Goal: Communication & Community: Answer question/provide support

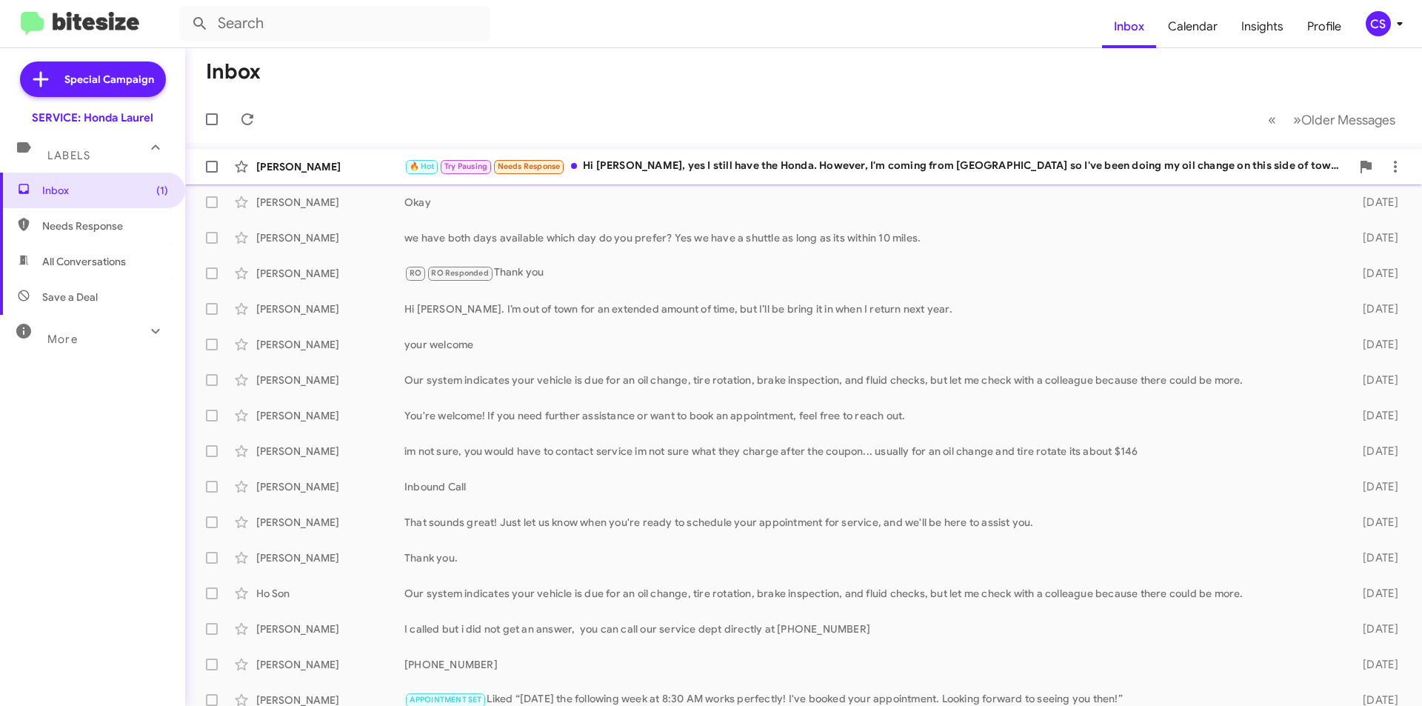
click at [910, 155] on div "[PERSON_NAME] 🔥 Hot Try Pausing Needs Response Hi [PERSON_NAME], yes I still ha…" at bounding box center [803, 167] width 1213 height 30
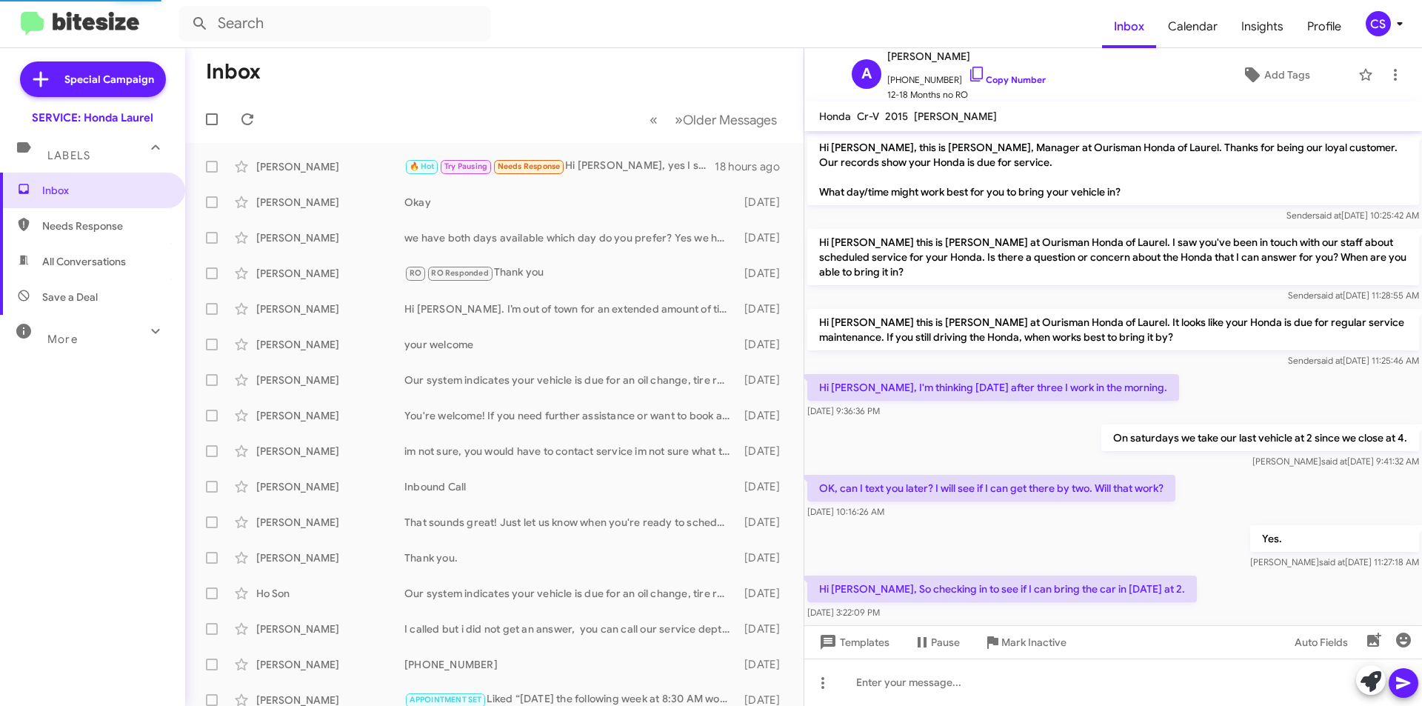
scroll to position [332, 0]
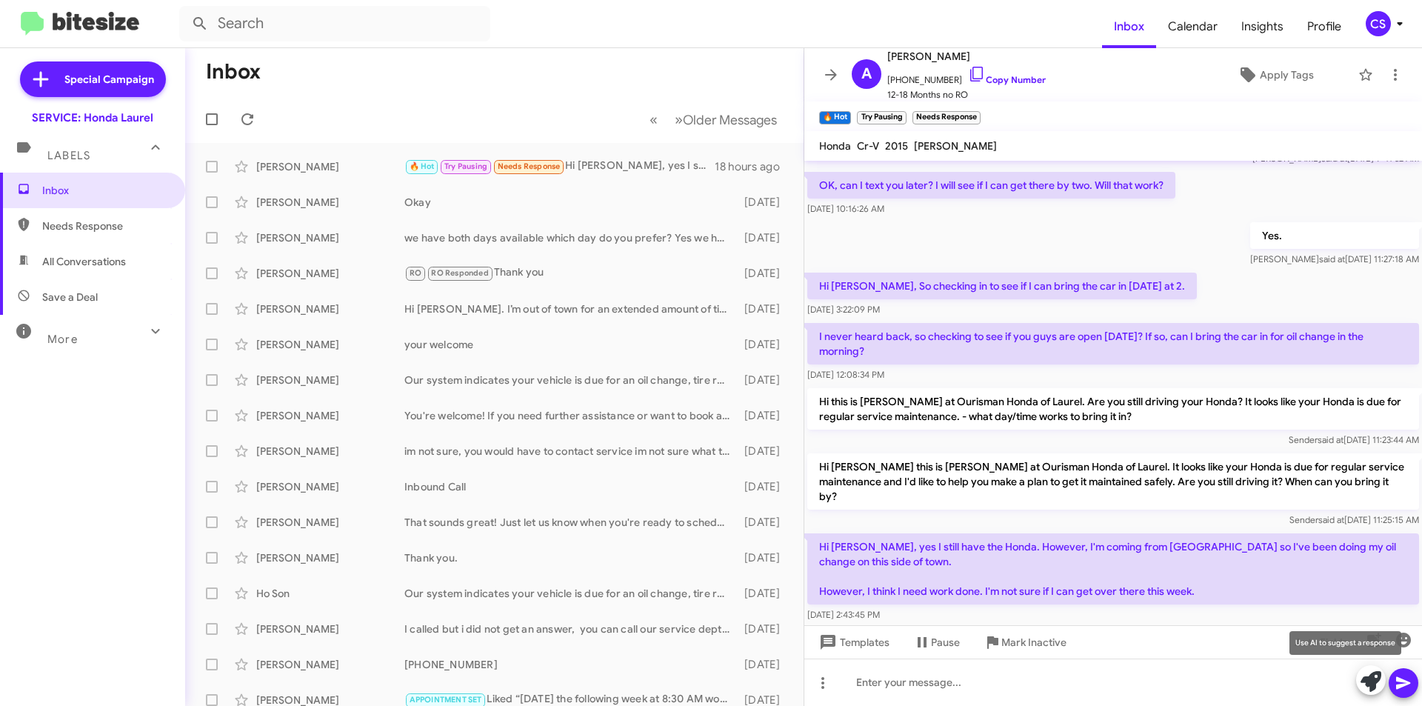
click at [1373, 677] on icon at bounding box center [1370, 681] width 21 height 21
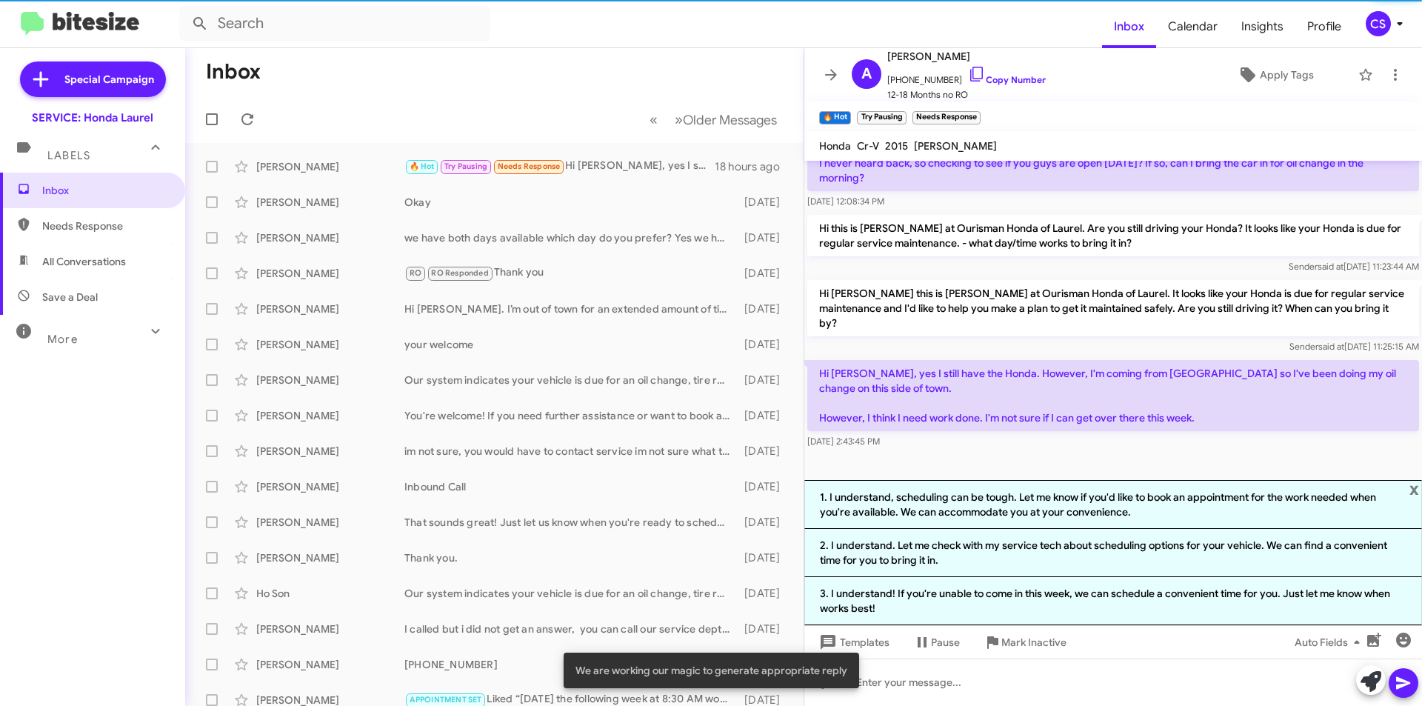
scroll to position [507, 0]
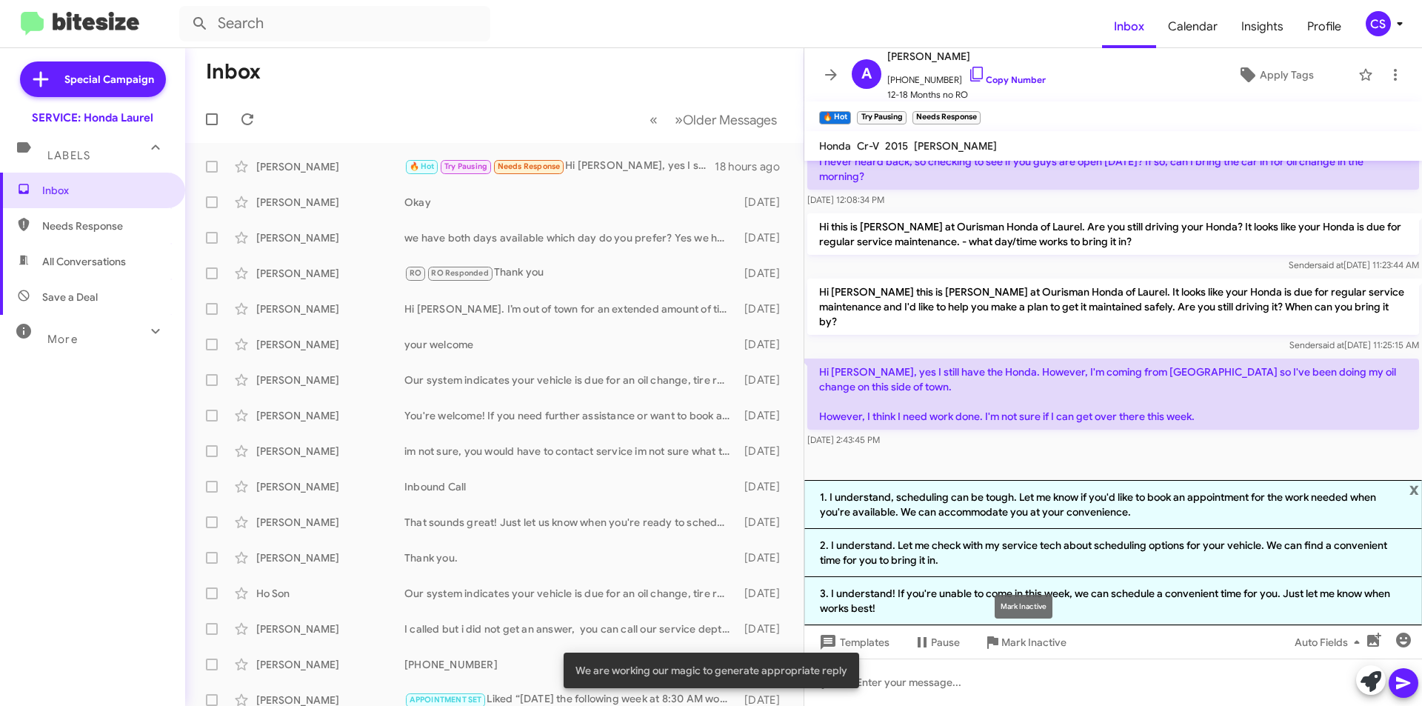
click at [1024, 596] on div "Mark Inactive" at bounding box center [1023, 607] width 58 height 24
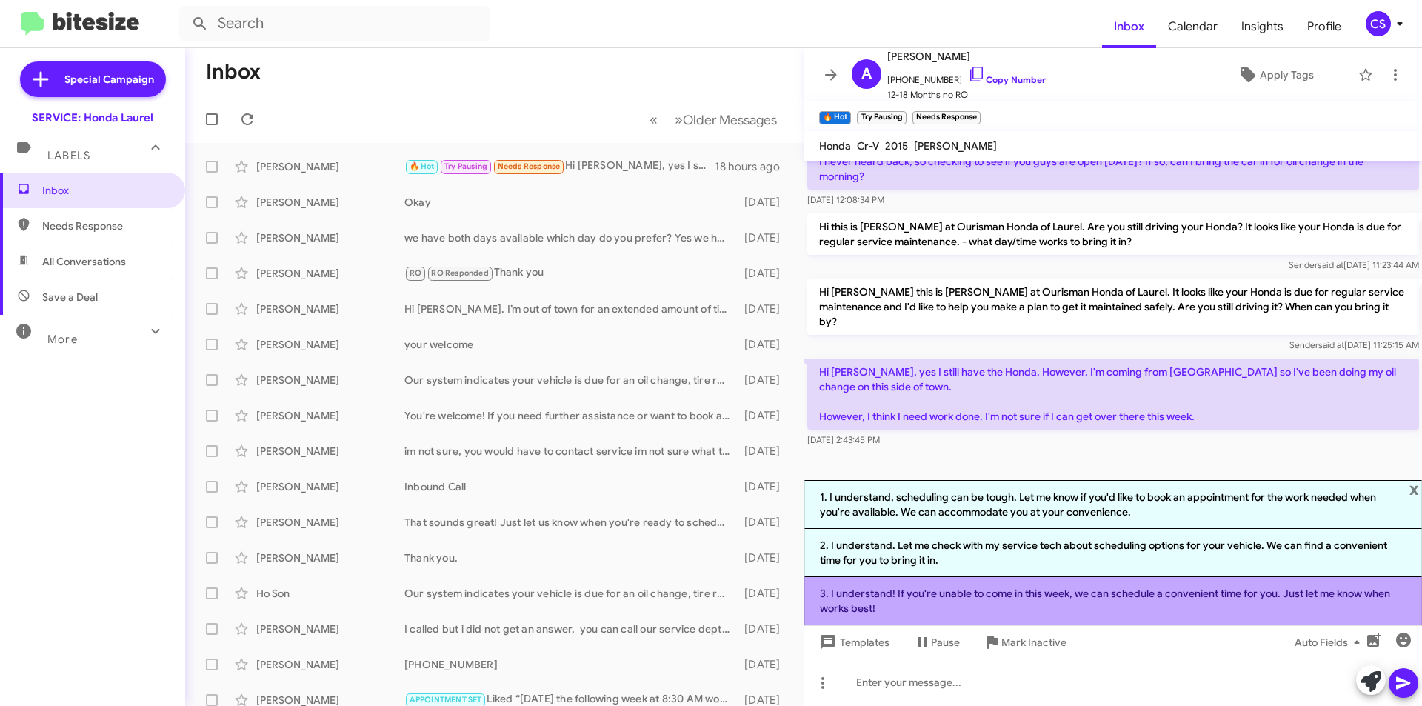
click at [933, 597] on li "3. I understand! If you're unable to come in this week, we can schedule a conve…" at bounding box center [1113, 601] width 618 height 48
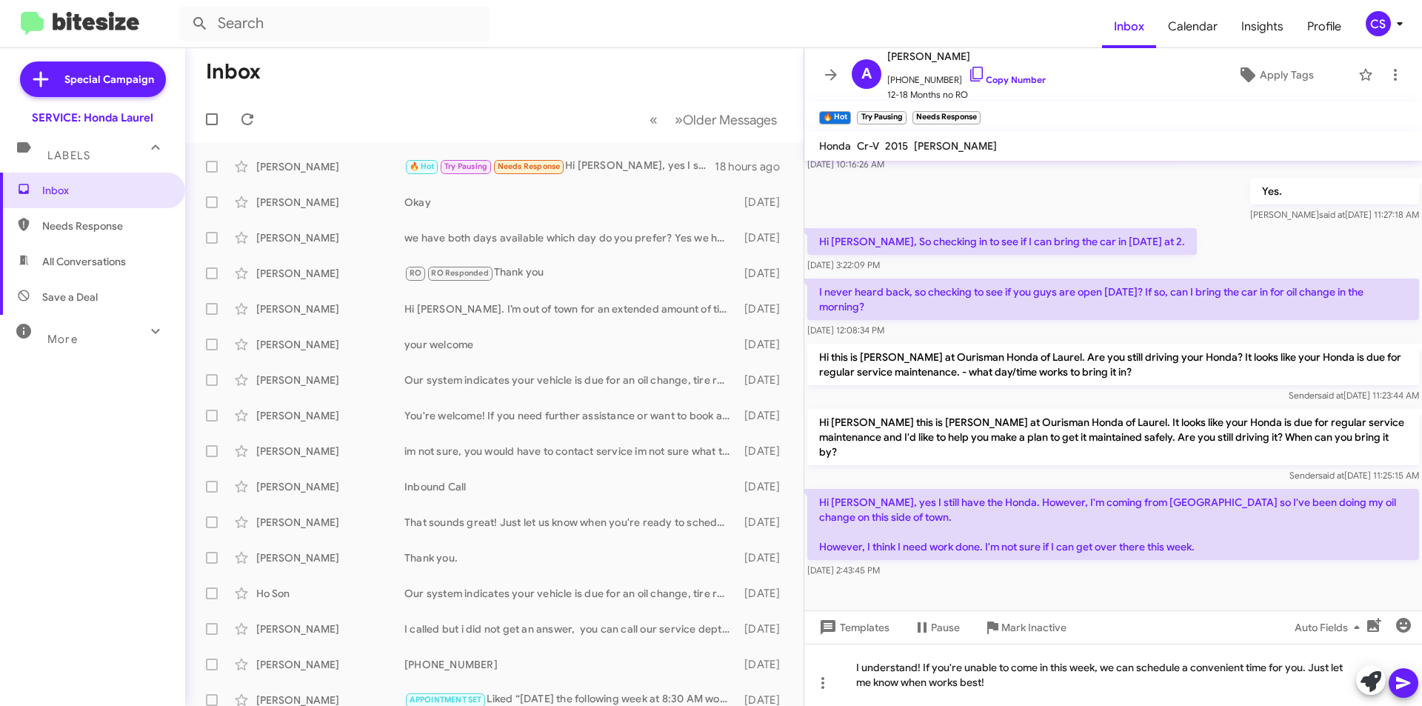
click at [1407, 677] on icon at bounding box center [1403, 683] width 18 height 18
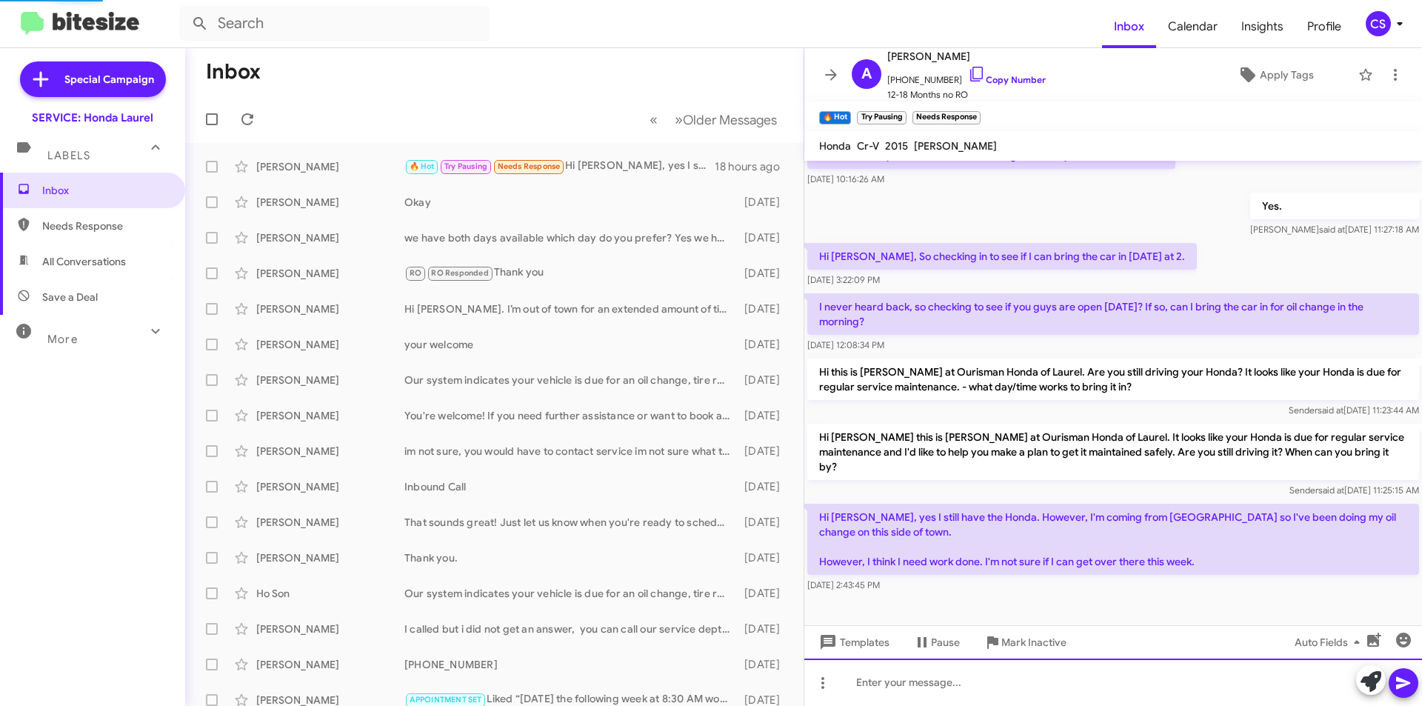
scroll to position [0, 0]
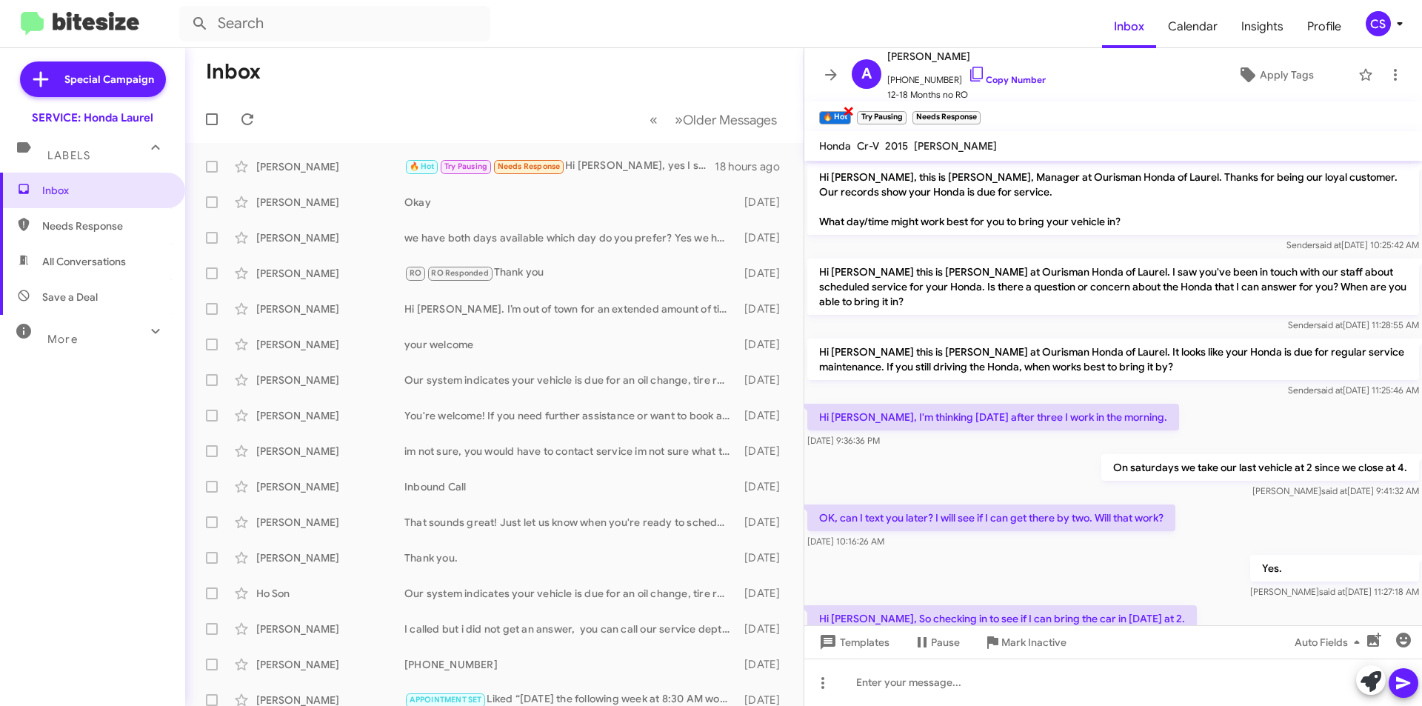
click at [845, 110] on span "×" at bounding box center [849, 110] width 12 height 18
click at [867, 111] on span "×" at bounding box center [866, 110] width 12 height 18
click at [884, 110] on span "×" at bounding box center [885, 110] width 12 height 18
click at [255, 112] on icon at bounding box center [247, 119] width 18 height 18
